Goal: Task Accomplishment & Management: Manage account settings

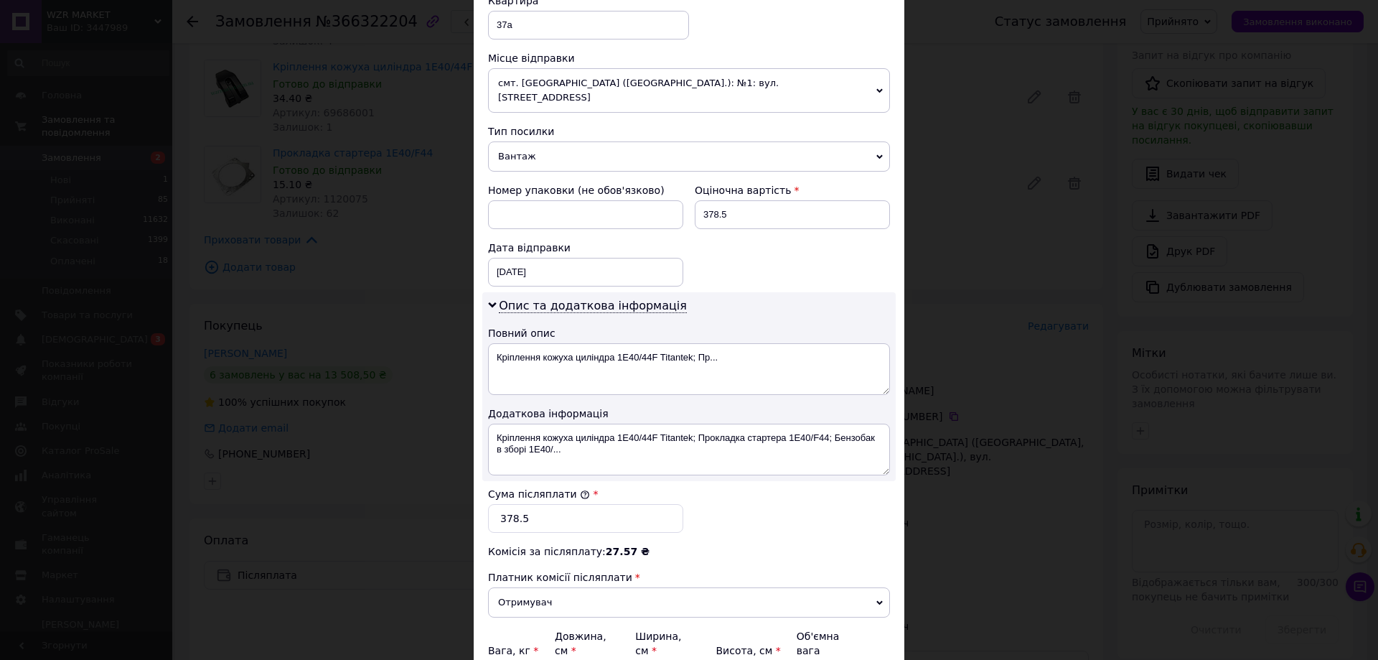
scroll to position [654, 0]
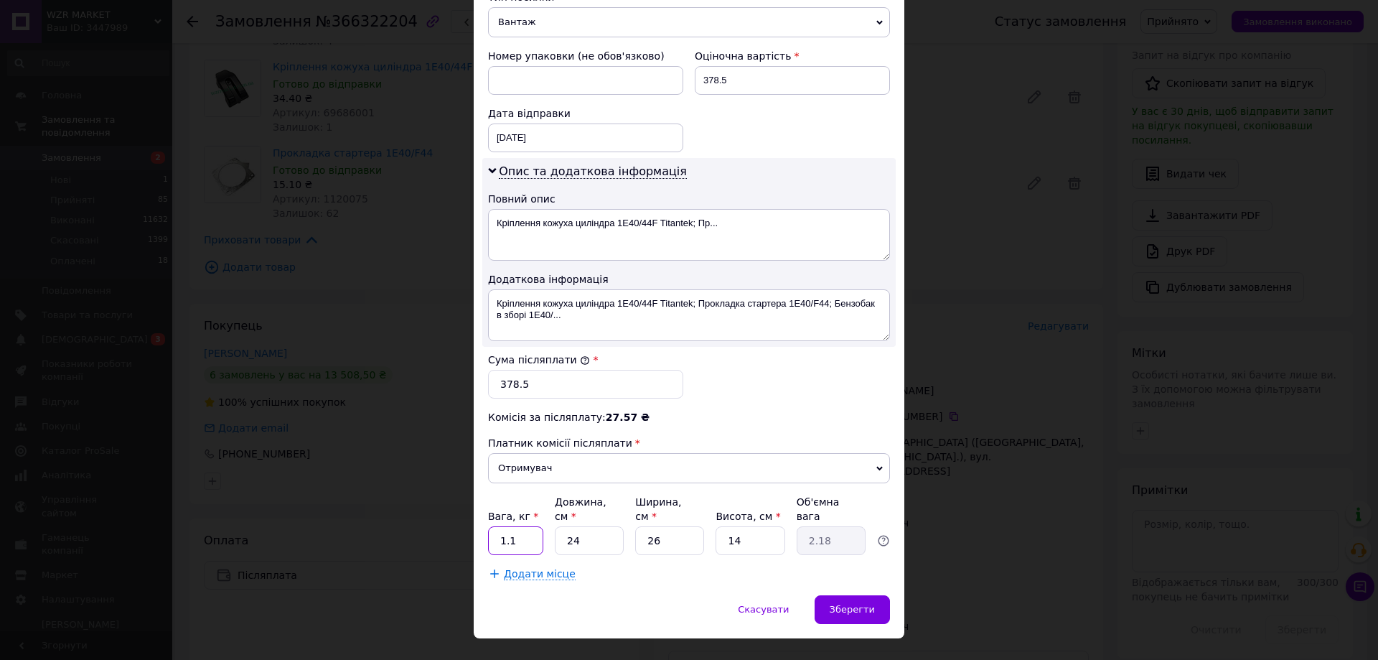
click at [529, 526] on input "1.1" at bounding box center [515, 540] width 55 height 29
type input "0.6"
click at [595, 526] on input "24" at bounding box center [589, 540] width 69 height 29
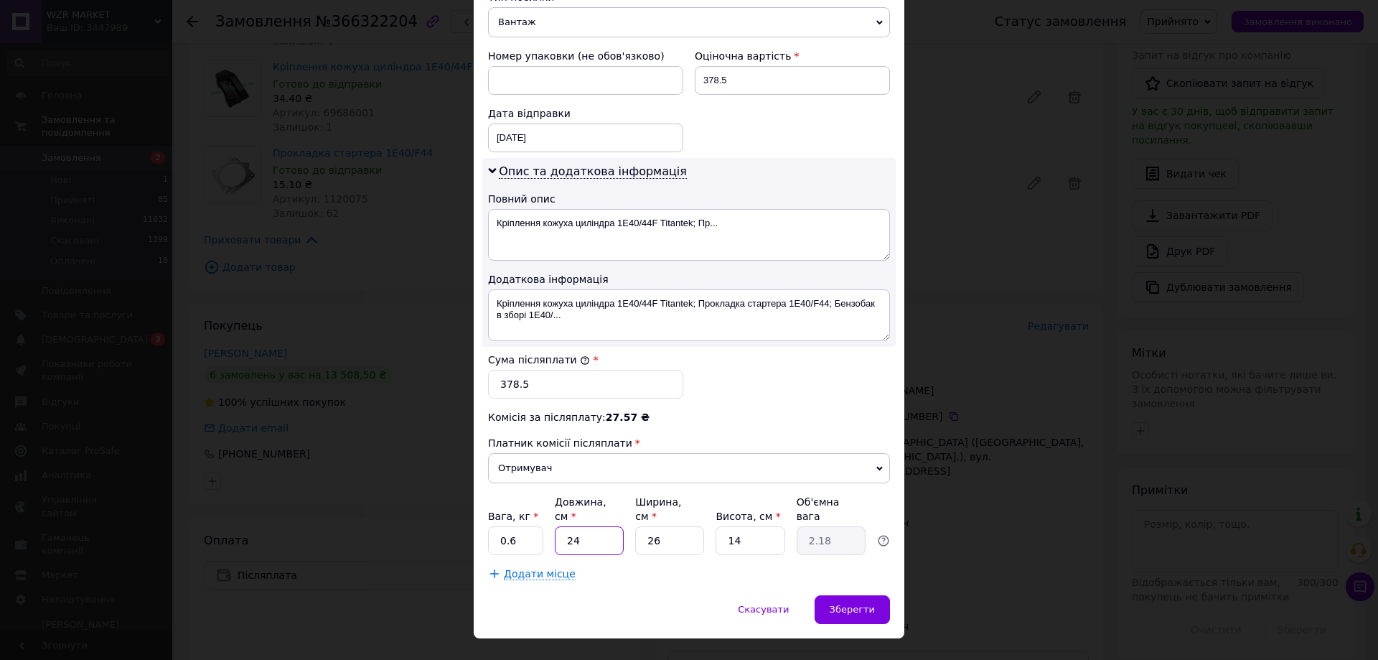
type input "3"
type input "0.27"
type input "30"
type input "2.73"
type input "30"
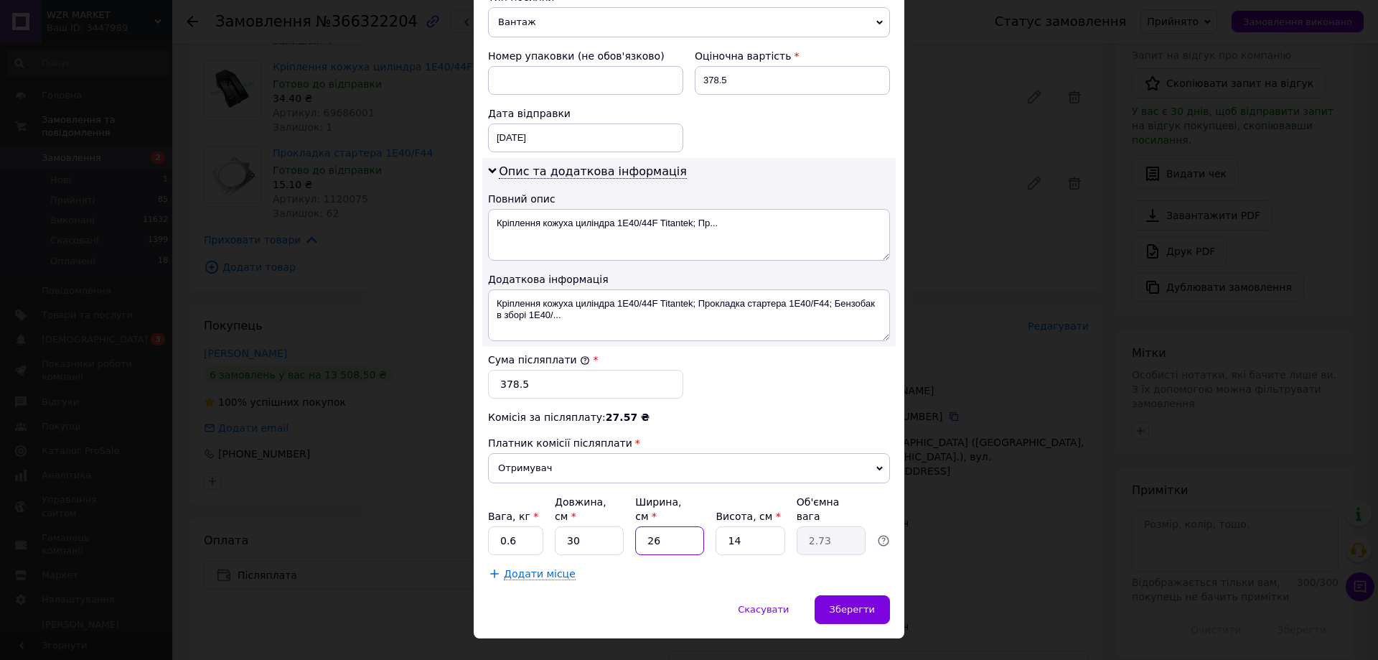
click at [674, 526] on input "26" at bounding box center [669, 540] width 69 height 29
type input "1"
type input "0.11"
type input "18"
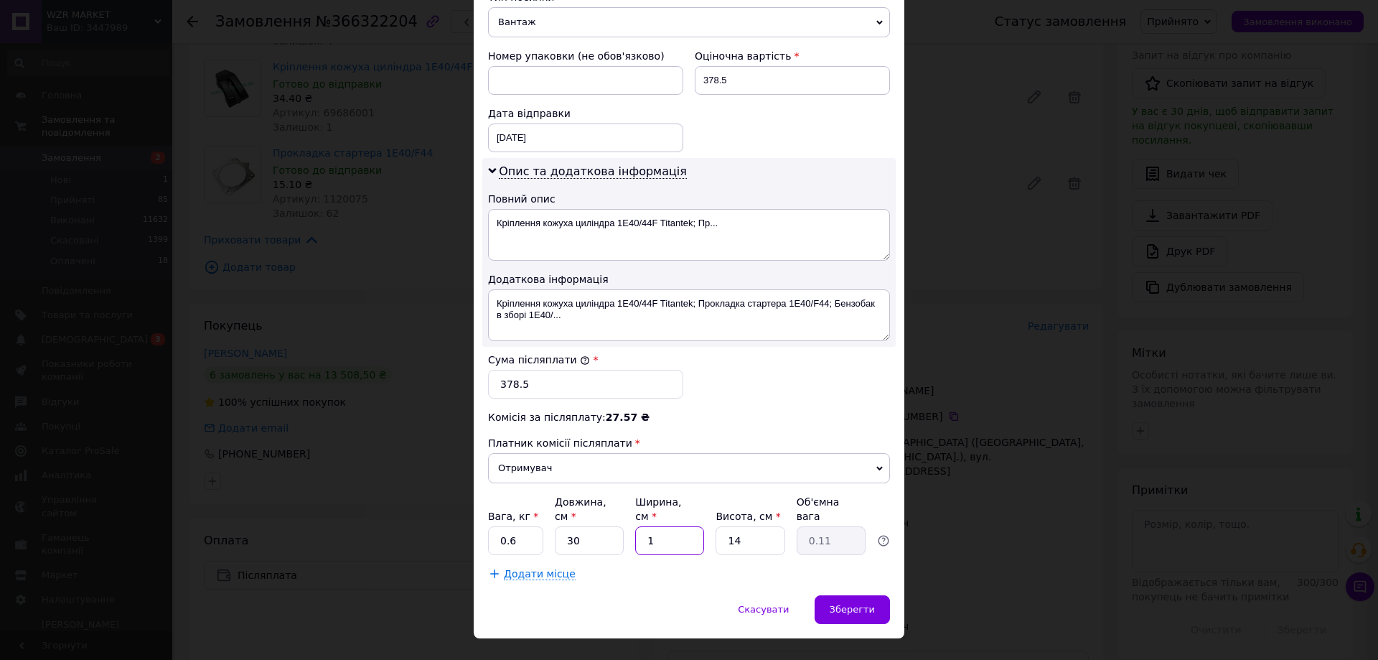
type input "1.89"
type input "18"
click at [749, 526] on input "14" at bounding box center [750, 540] width 69 height 29
type input "1"
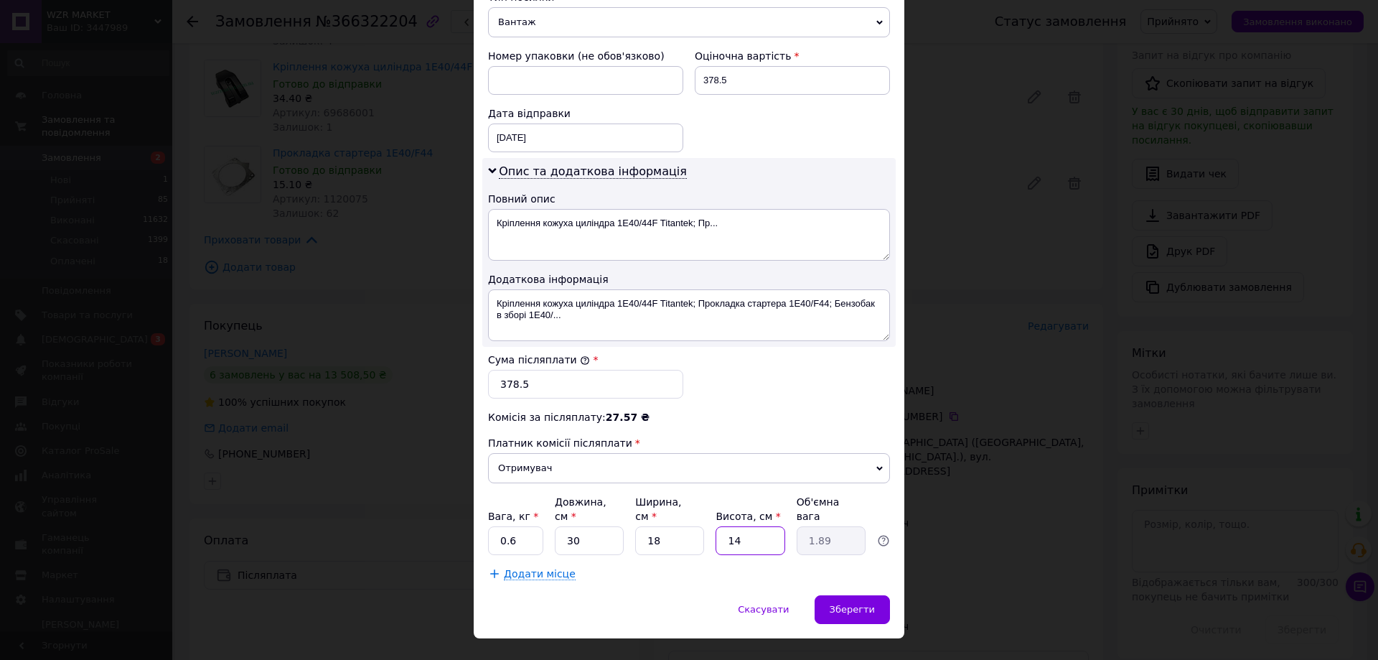
type input "0.14"
type input "12"
type input "1.62"
type input "12"
click at [860, 604] on span "Зберегти" at bounding box center [852, 609] width 45 height 11
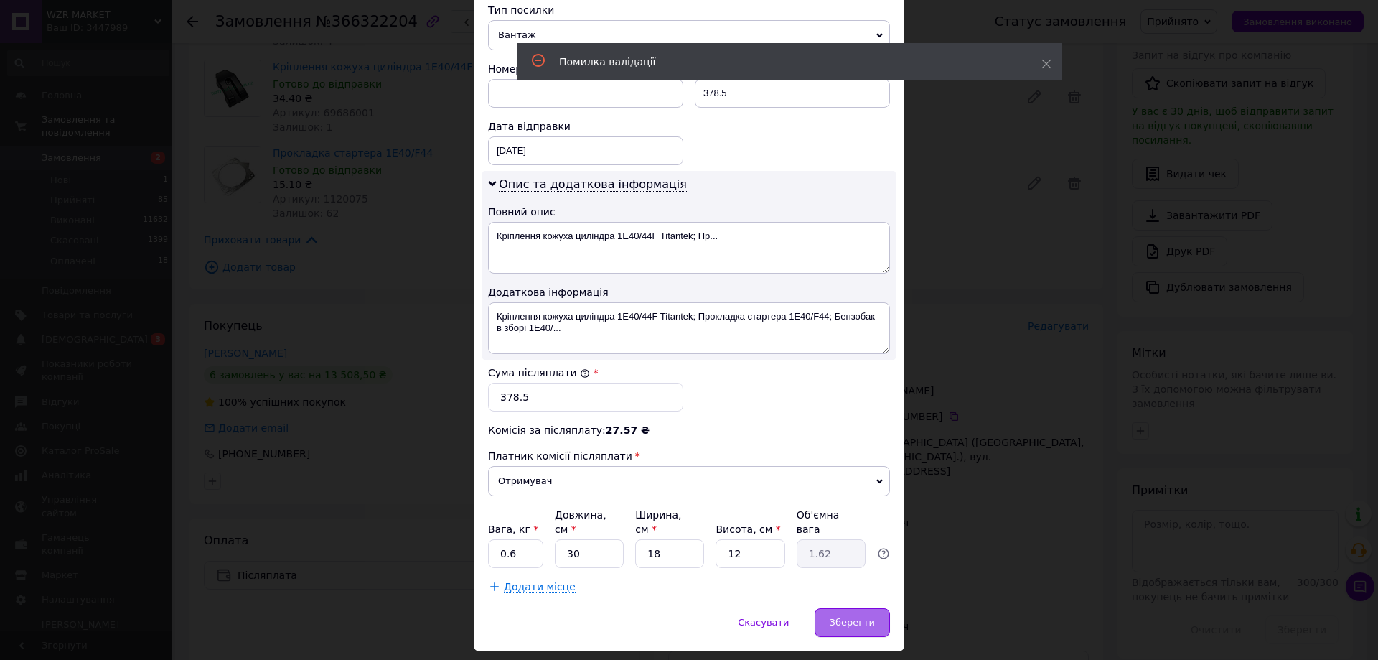
scroll to position [0, 0]
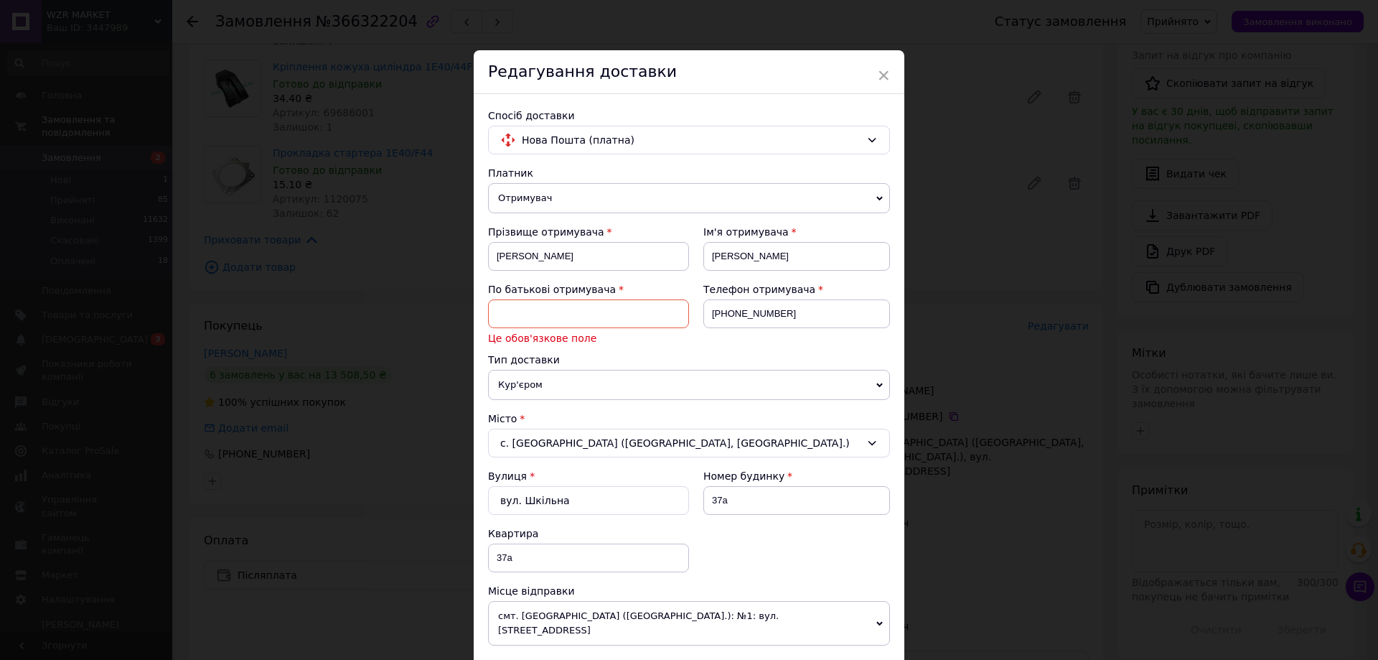
click at [556, 316] on input at bounding box center [588, 313] width 201 height 29
type input "[PERSON_NAME]"
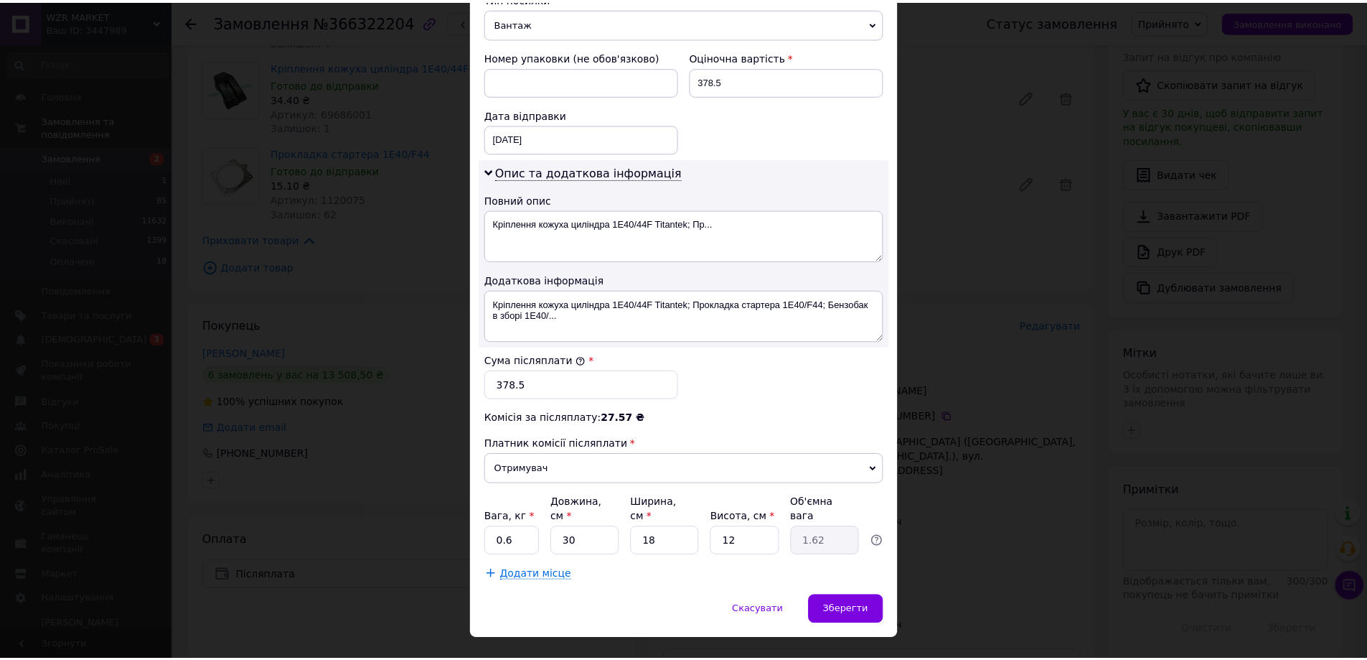
scroll to position [654, 0]
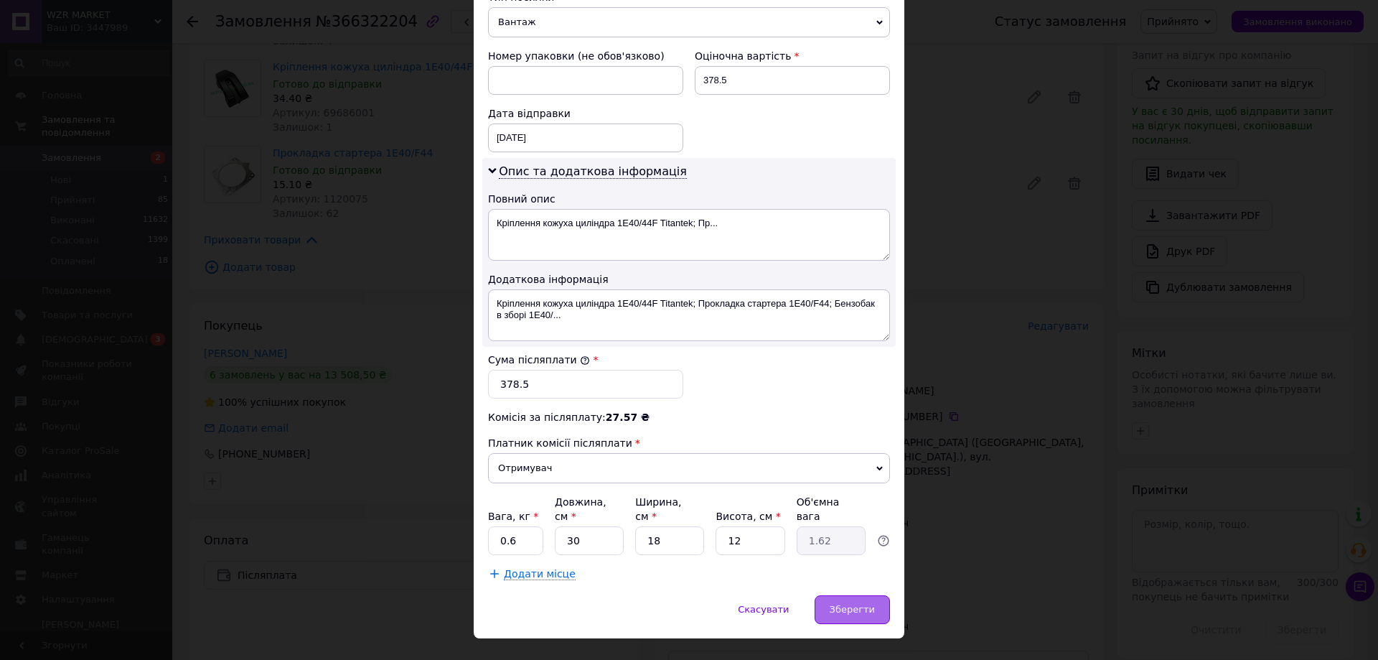
click at [869, 604] on span "Зберегти" at bounding box center [852, 609] width 45 height 11
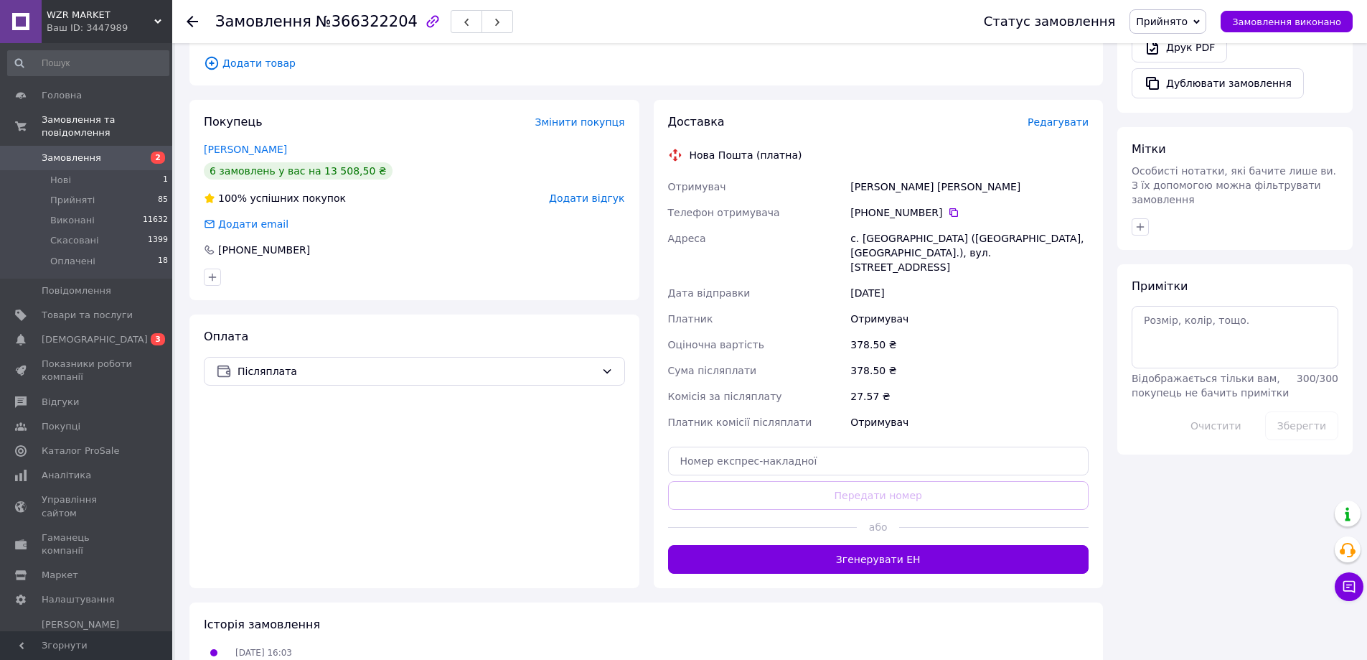
scroll to position [502, 0]
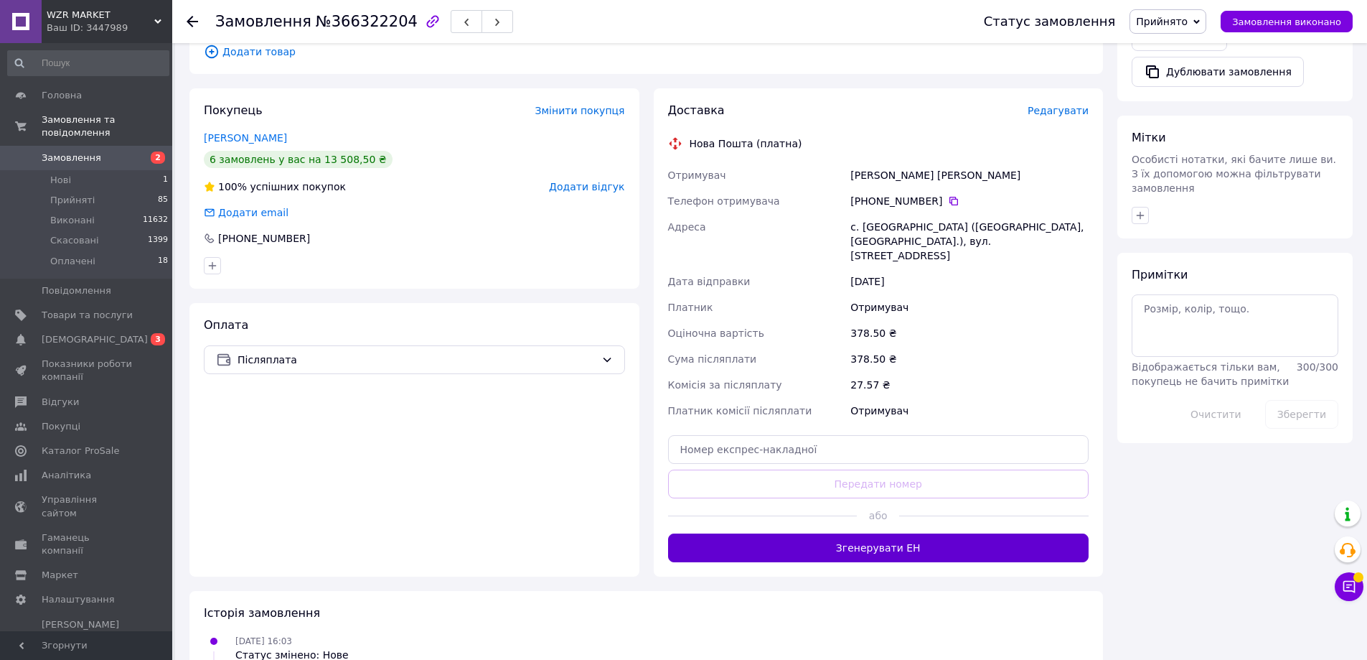
click at [873, 533] on button "Згенерувати ЕН" at bounding box center [878, 547] width 421 height 29
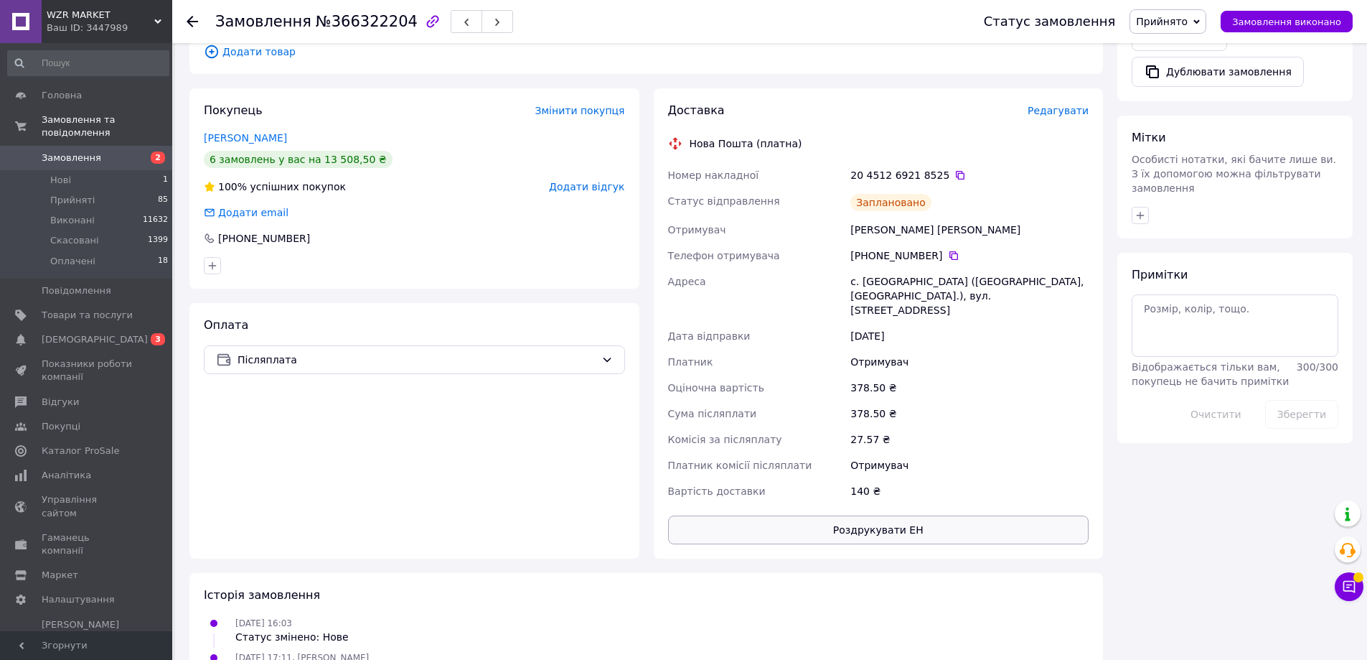
click at [871, 515] on button "Роздрукувати ЕН" at bounding box center [878, 529] width 421 height 29
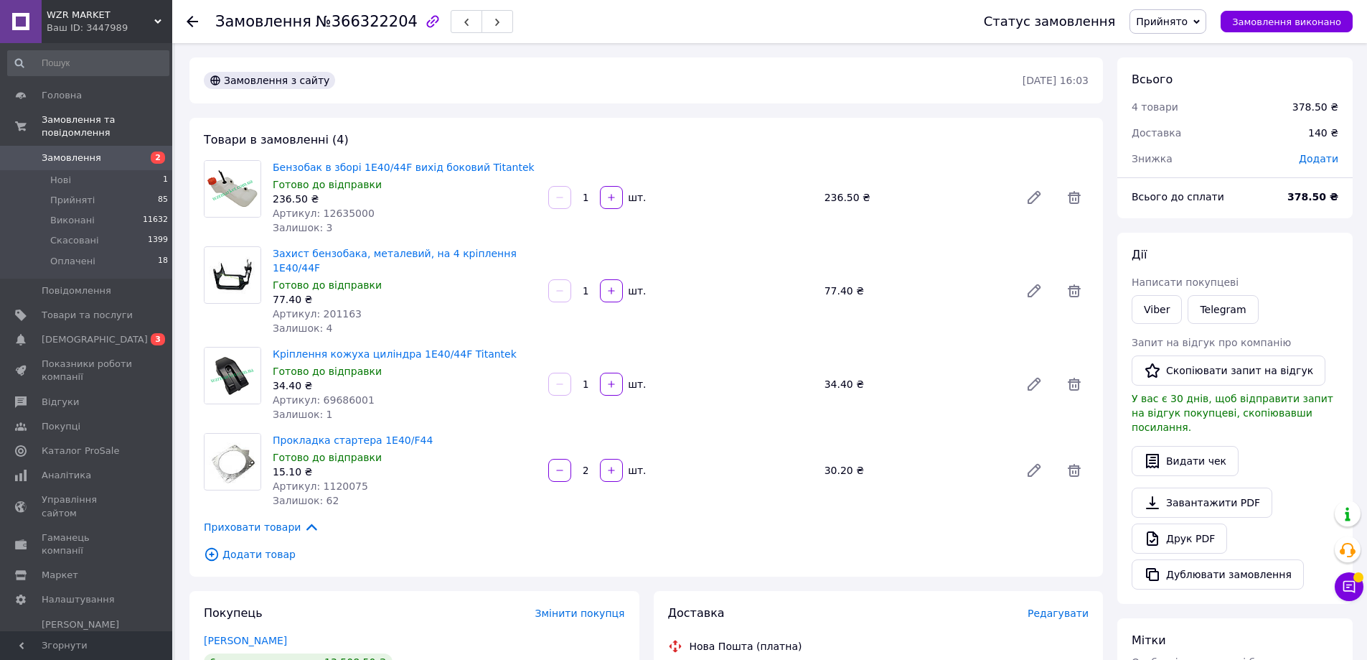
scroll to position [215, 0]
